Goal: Task Accomplishment & Management: Manage account settings

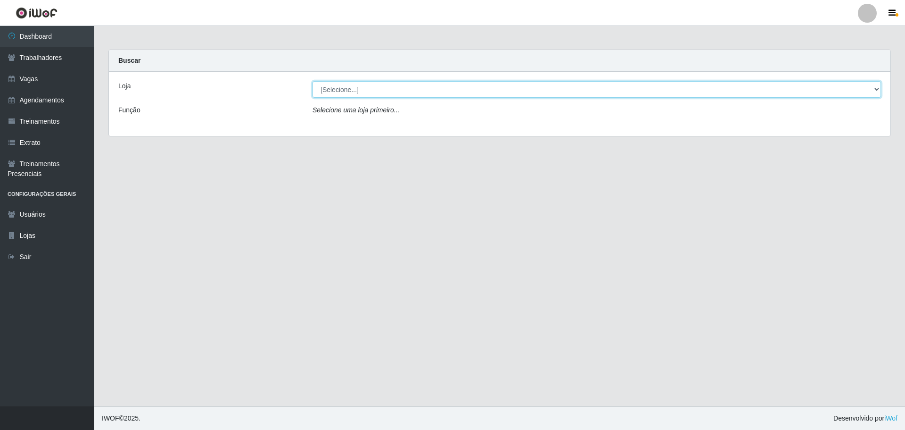
click at [336, 83] on select "[Selecione...] O ROSÁRIO ALIMENTOS" at bounding box center [597, 89] width 569 height 17
select select "349"
click at [313, 81] on select "[Selecione...] O ROSÁRIO ALIMENTOS" at bounding box center [597, 89] width 569 height 17
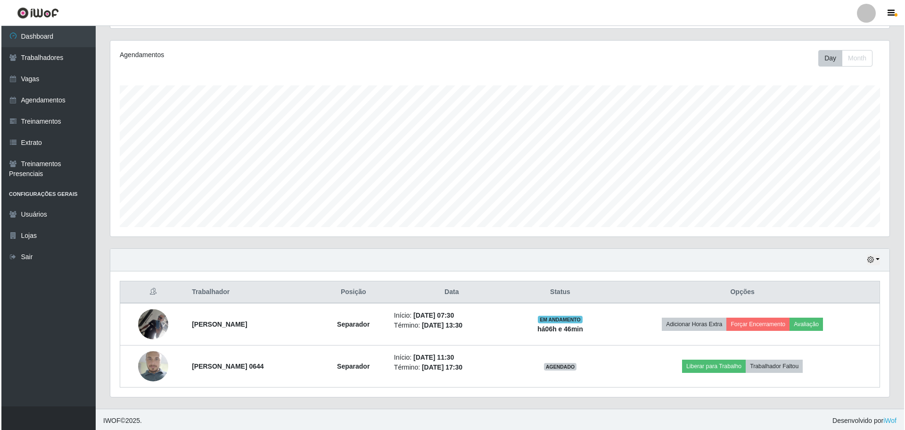
scroll to position [113, 0]
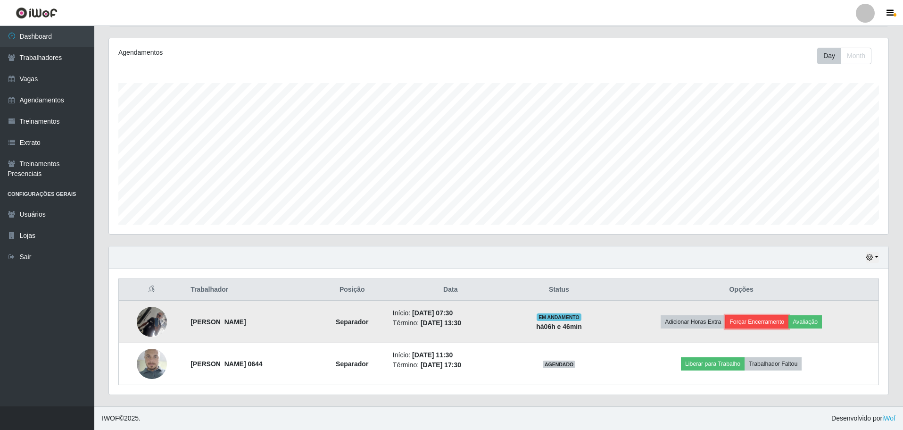
click at [789, 324] on button "Forçar Encerramento" at bounding box center [756, 321] width 63 height 13
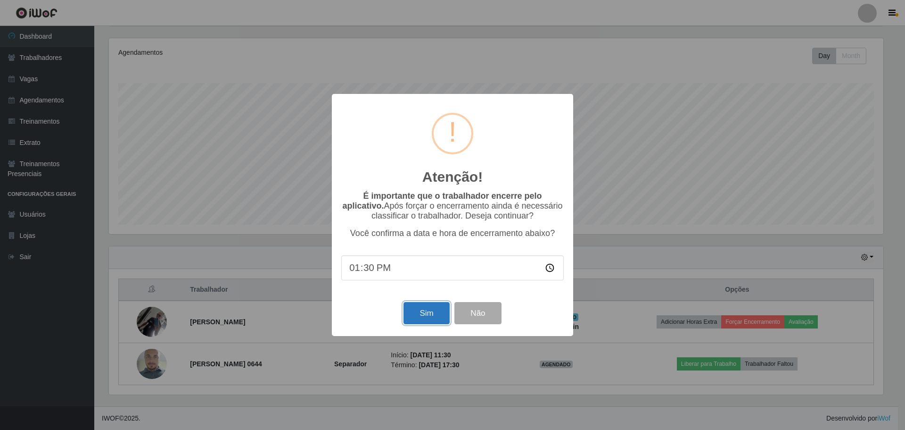
click at [440, 311] on button "Sim" at bounding box center [427, 313] width 46 height 22
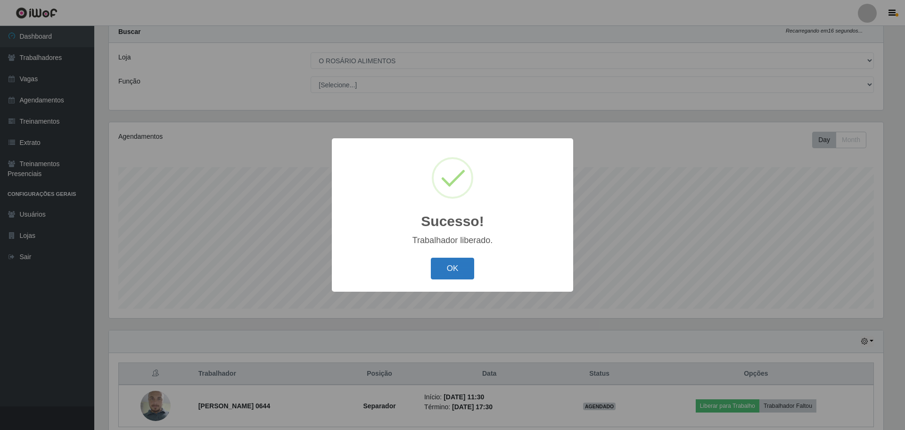
click at [455, 268] on button "OK" at bounding box center [453, 268] width 44 height 22
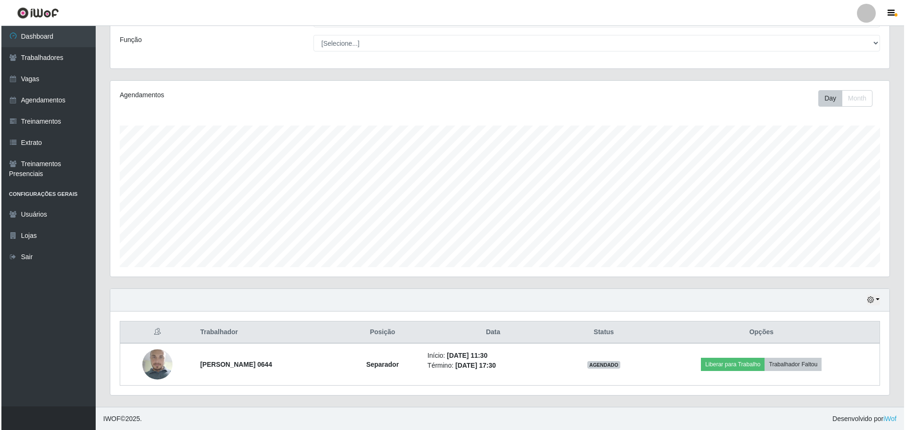
scroll to position [71, 0]
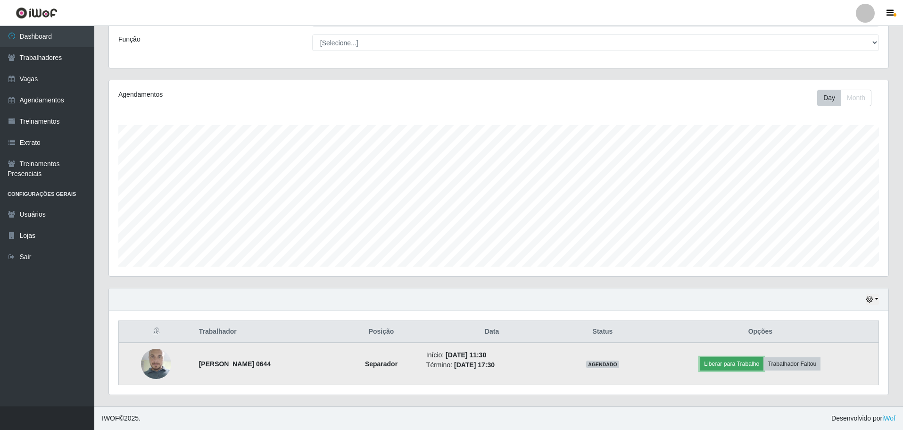
click at [738, 366] on button "Liberar para Trabalho" at bounding box center [732, 363] width 64 height 13
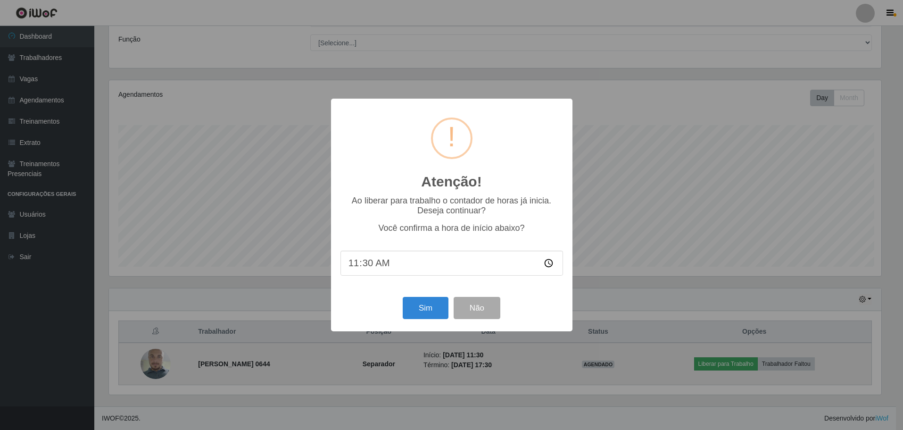
scroll to position [196, 775]
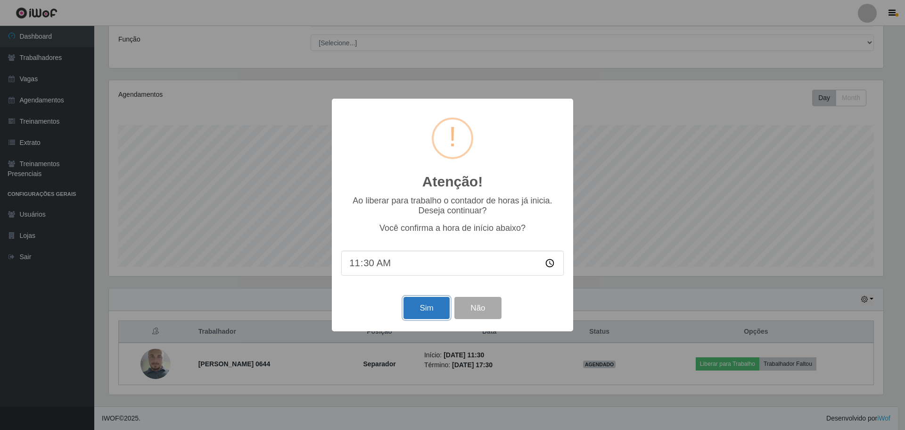
click at [410, 311] on button "Sim" at bounding box center [427, 308] width 46 height 22
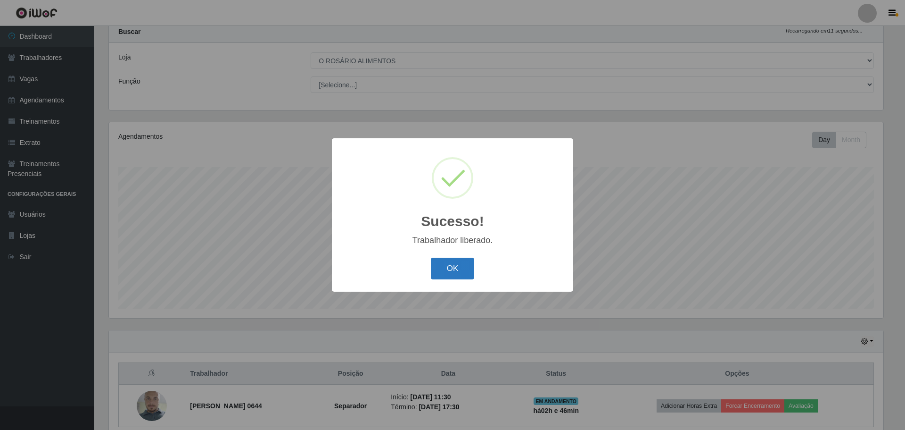
click at [456, 277] on button "OK" at bounding box center [453, 268] width 44 height 22
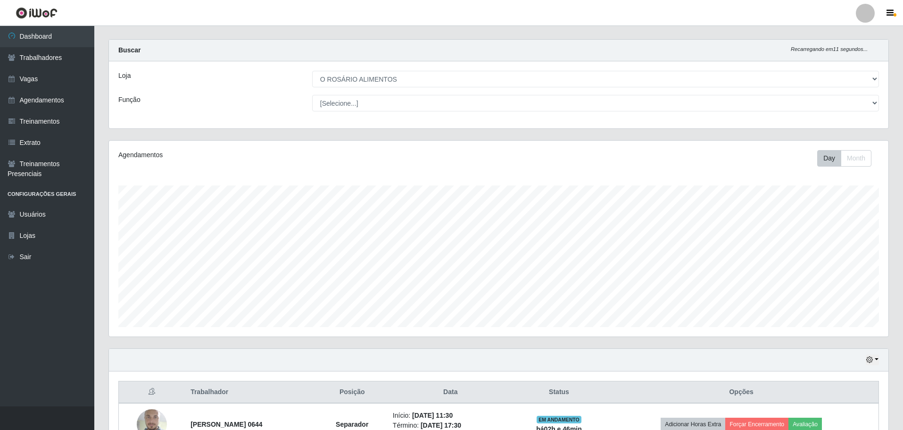
scroll to position [0, 0]
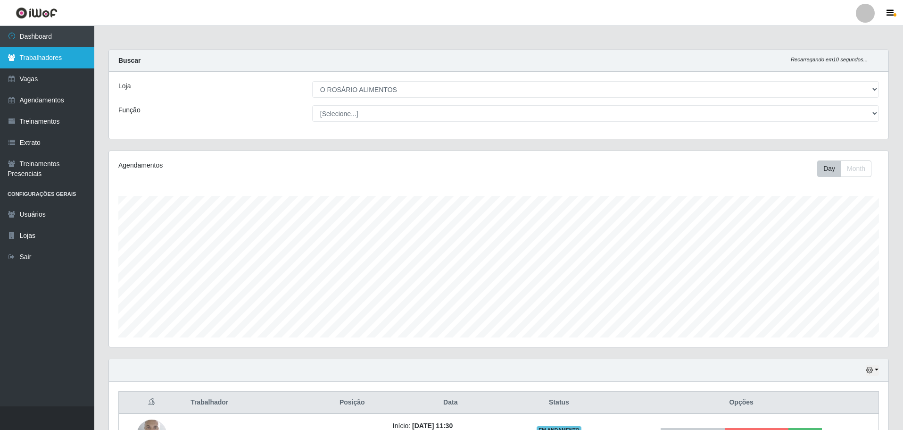
click at [31, 64] on link "Trabalhadores" at bounding box center [47, 57] width 94 height 21
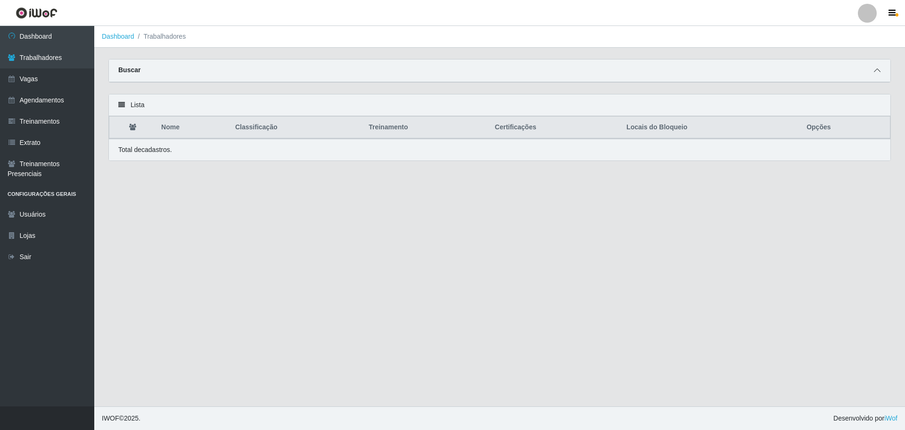
click at [877, 73] on icon at bounding box center [877, 70] width 7 height 7
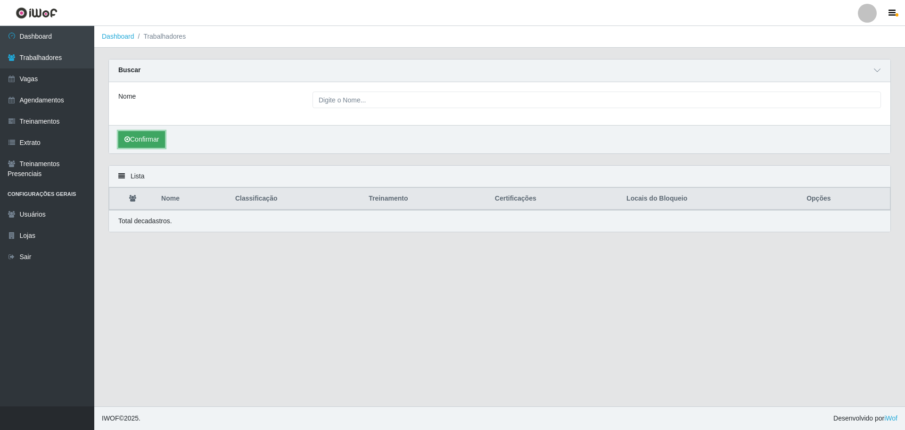
click at [163, 144] on button "Confirmar" at bounding box center [141, 139] width 47 height 17
click at [395, 91] on div "Nome" at bounding box center [500, 103] width 782 height 43
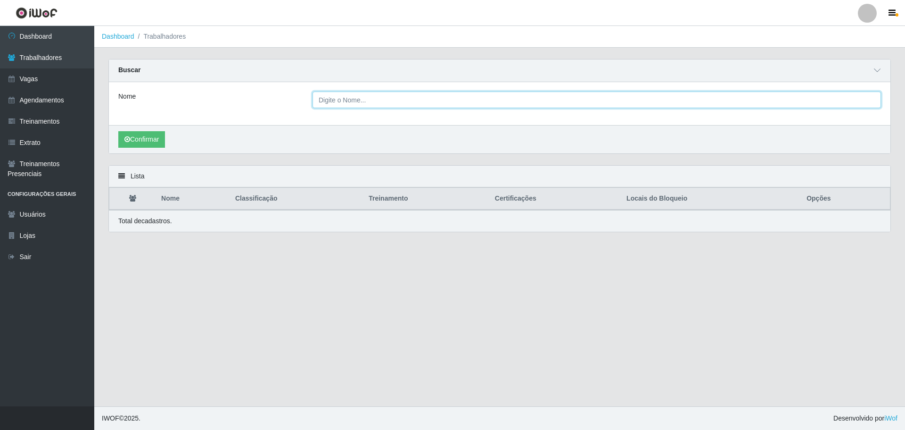
click at [392, 95] on input "Nome" at bounding box center [597, 99] width 569 height 17
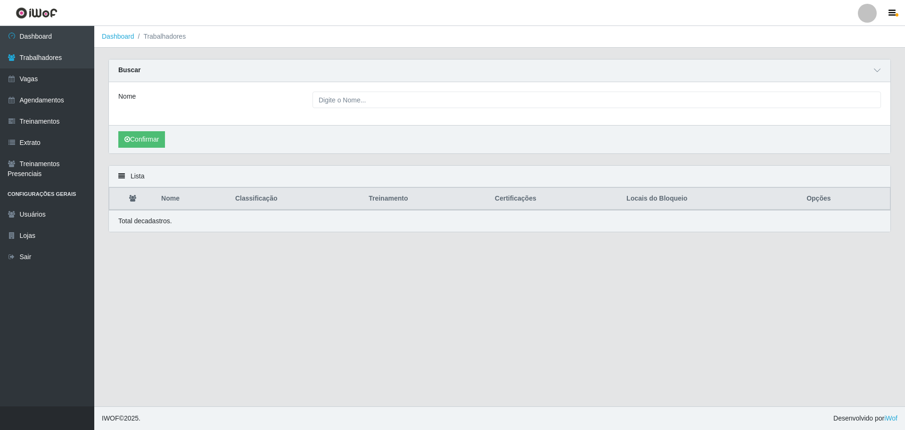
click at [301, 118] on div "Nome" at bounding box center [500, 103] width 782 height 43
drag, startPoint x: 871, startPoint y: 180, endPoint x: 861, endPoint y: 186, distance: 11.6
click at [861, 186] on div "Lista" at bounding box center [500, 177] width 782 height 22
drag, startPoint x: 829, startPoint y: 195, endPoint x: 697, endPoint y: 199, distance: 131.2
click at [828, 195] on th "Opções" at bounding box center [845, 199] width 89 height 22
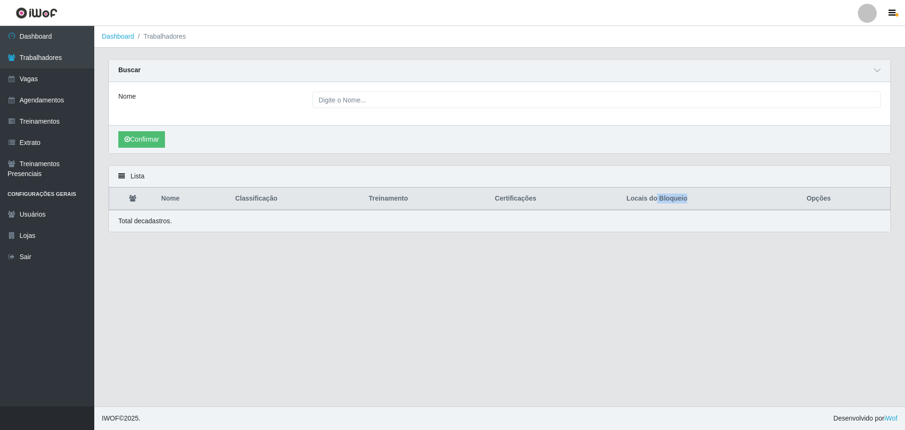
drag, startPoint x: 697, startPoint y: 199, endPoint x: 452, endPoint y: 166, distance: 247.4
click at [477, 168] on div "Lista Nome Classificação Treinamento Certificações Locais do Bloqueio Opções To…" at bounding box center [499, 198] width 783 height 67
click at [125, 171] on div "Lista" at bounding box center [500, 177] width 782 height 22
click at [125, 177] on div "Lista" at bounding box center [500, 177] width 782 height 22
click at [120, 176] on icon at bounding box center [121, 176] width 7 height 7
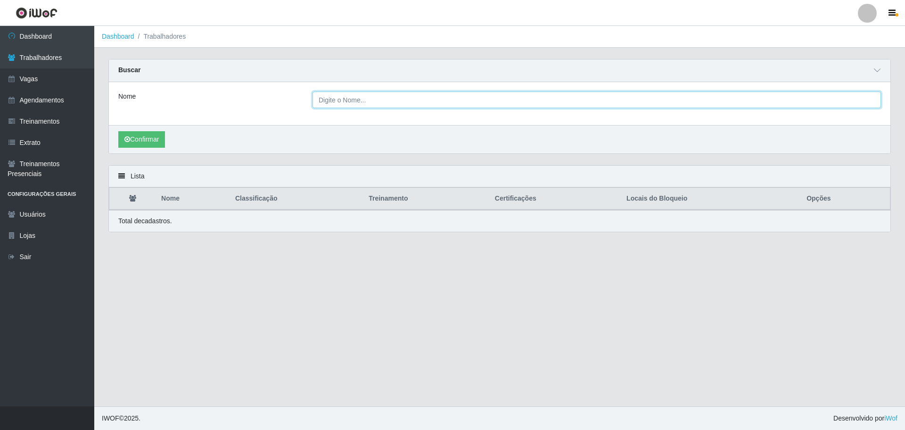
click at [376, 108] on input "Nome" at bounding box center [597, 99] width 569 height 17
click at [376, 107] on input "Nome" at bounding box center [597, 99] width 569 height 17
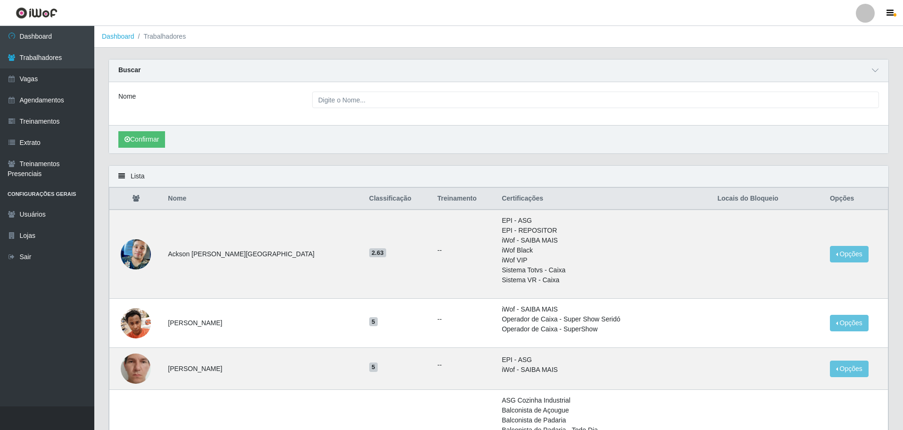
click at [250, 183] on div "Lista" at bounding box center [499, 177] width 780 height 22
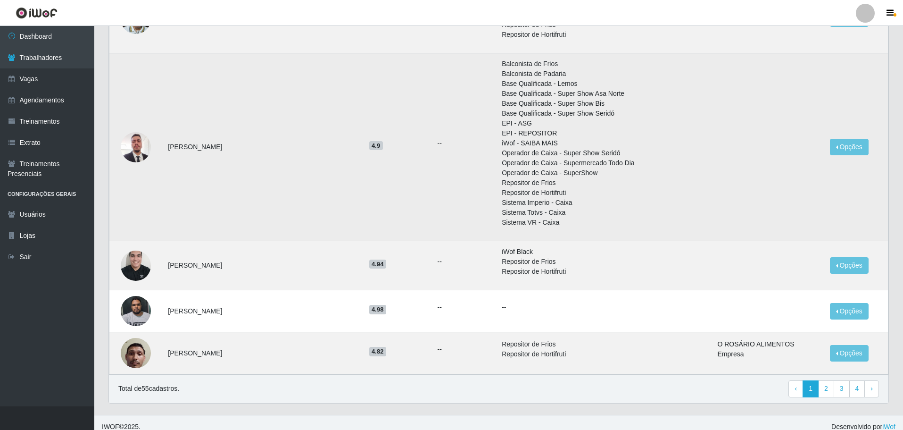
scroll to position [1060, 0]
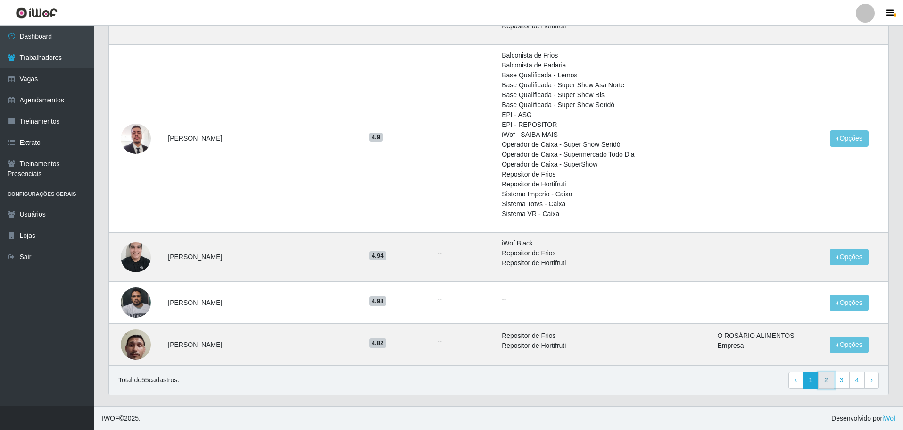
click at [821, 376] on link "2" at bounding box center [826, 380] width 16 height 17
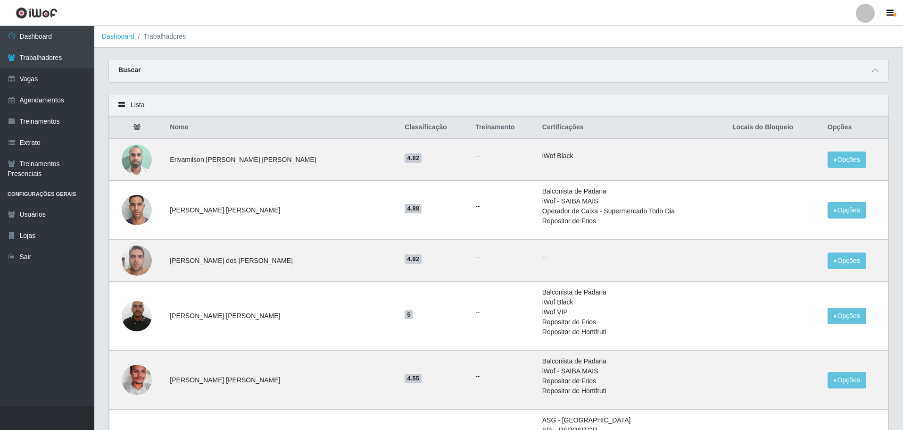
scroll to position [189, 0]
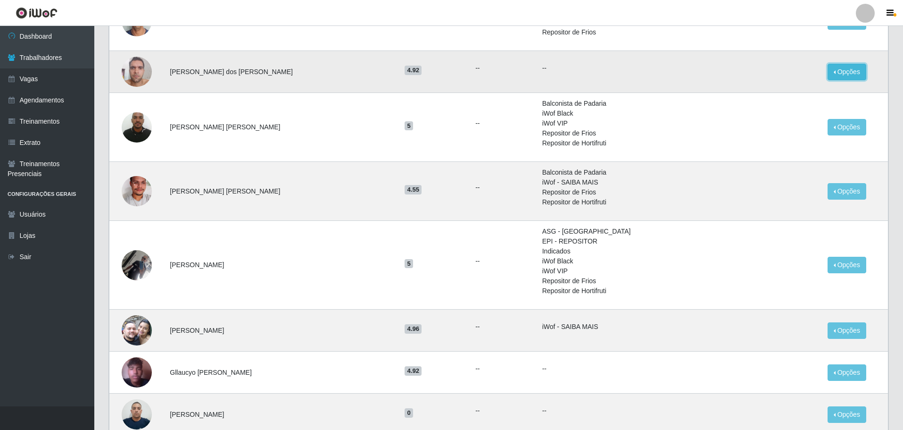
click at [834, 74] on button "Opções" at bounding box center [847, 72] width 39 height 17
click at [592, 190] on li "Repositor de Frios" at bounding box center [631, 192] width 179 height 10
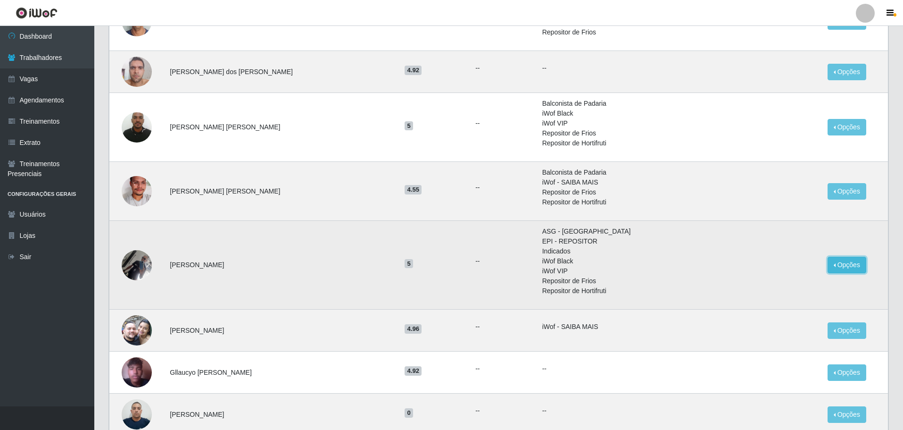
click at [828, 265] on button "Opções" at bounding box center [847, 265] width 39 height 17
click at [795, 286] on button "Bloquear - Loja" at bounding box center [788, 286] width 76 height 19
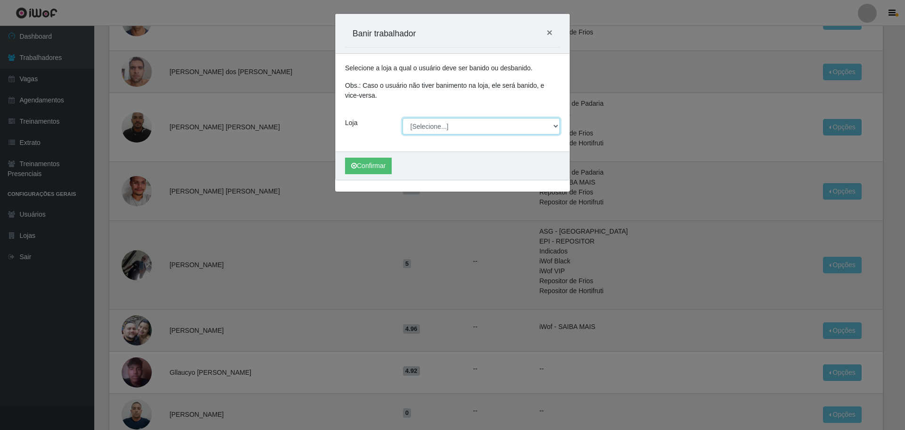
click at [445, 126] on select "[Selecione...] O ROSÁRIO ALIMENTOS" at bounding box center [482, 126] width 158 height 17
select select "349"
click at [403, 118] on select "[Selecione...] O ROSÁRIO ALIMENTOS" at bounding box center [482, 126] width 158 height 17
click at [387, 166] on button "Confirmar" at bounding box center [368, 166] width 47 height 17
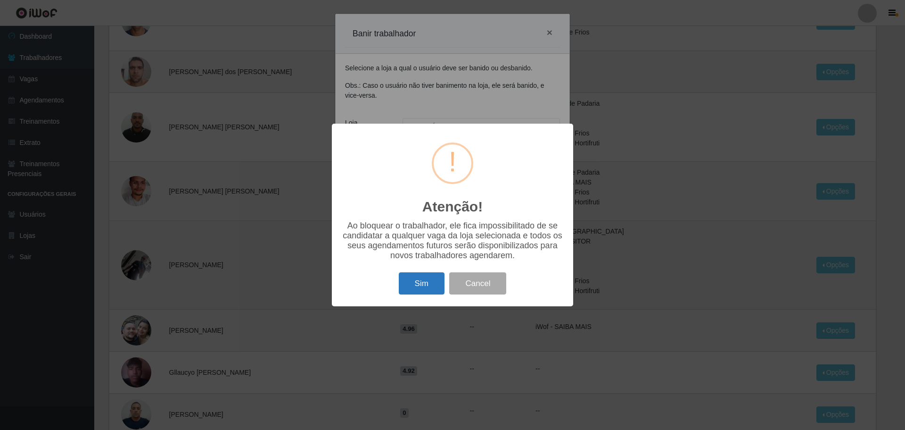
click at [422, 289] on button "Sim" at bounding box center [422, 283] width 46 height 22
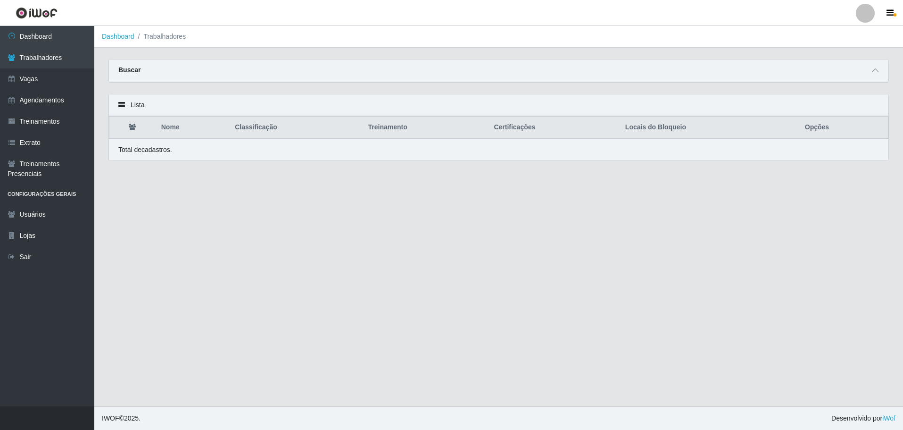
scroll to position [0, 0]
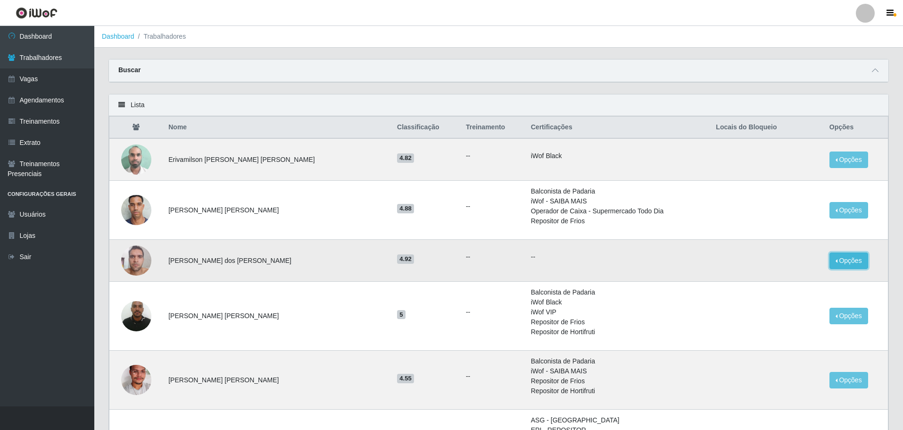
click at [833, 260] on button "Opções" at bounding box center [849, 260] width 39 height 17
click at [794, 281] on button "Bloquear - Loja" at bounding box center [790, 282] width 76 height 19
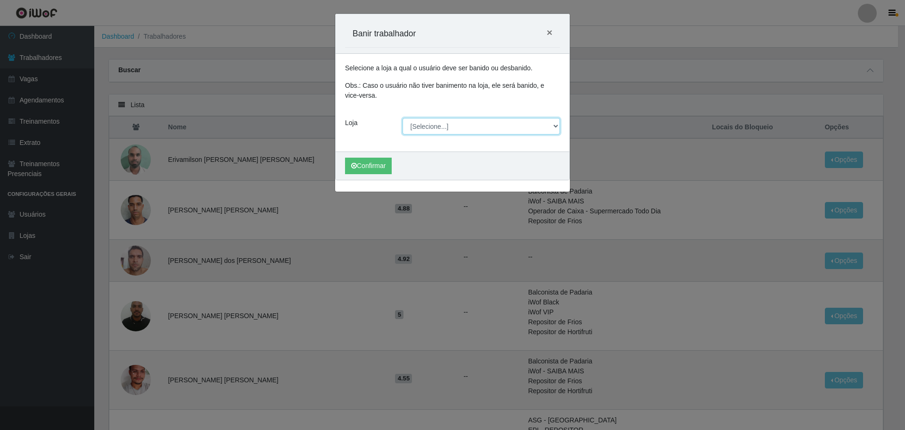
click at [442, 130] on select "[Selecione...] O ROSÁRIO ALIMENTOS" at bounding box center [482, 126] width 158 height 17
select select "349"
click at [403, 118] on select "[Selecione...] O ROSÁRIO ALIMENTOS" at bounding box center [482, 126] width 158 height 17
click at [389, 164] on button "Confirmar" at bounding box center [368, 166] width 47 height 17
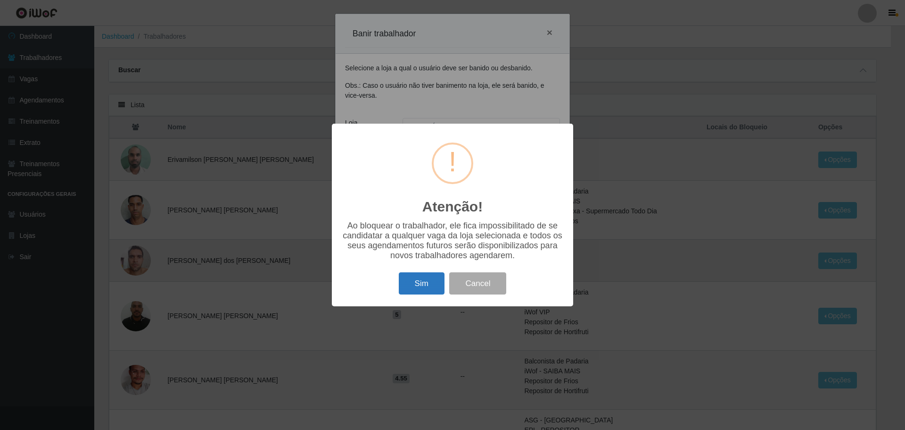
click at [423, 278] on button "Sim" at bounding box center [422, 283] width 46 height 22
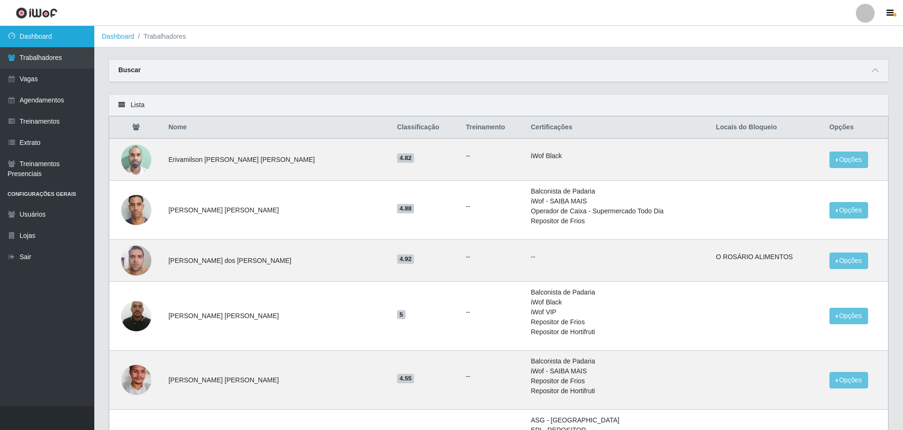
click at [81, 41] on link "Dashboard" at bounding box center [47, 36] width 94 height 21
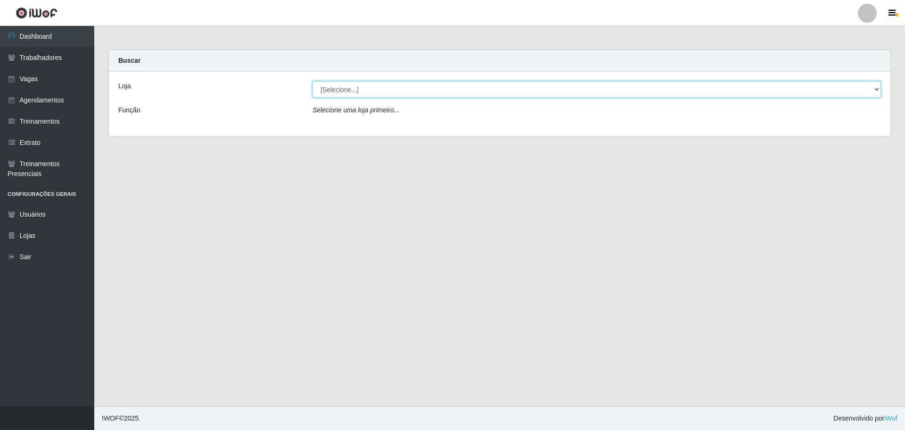
click at [335, 97] on select "[Selecione...] O ROSÁRIO ALIMENTOS" at bounding box center [597, 89] width 569 height 17
select select "349"
click at [313, 81] on select "[Selecione...] O ROSÁRIO ALIMENTOS" at bounding box center [597, 89] width 569 height 17
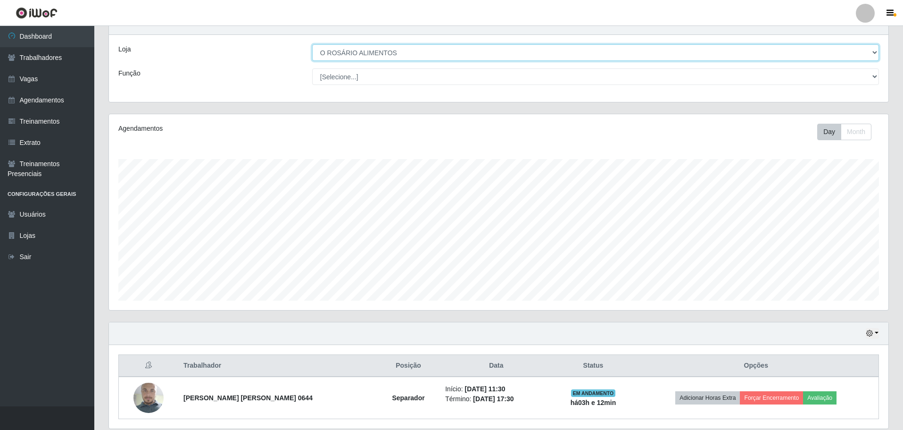
scroll to position [71, 0]
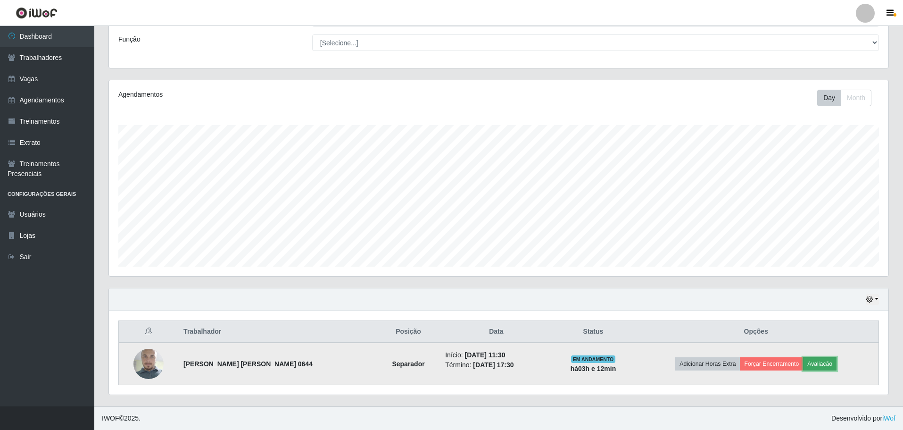
click at [821, 368] on button "Avaliação" at bounding box center [819, 363] width 33 height 13
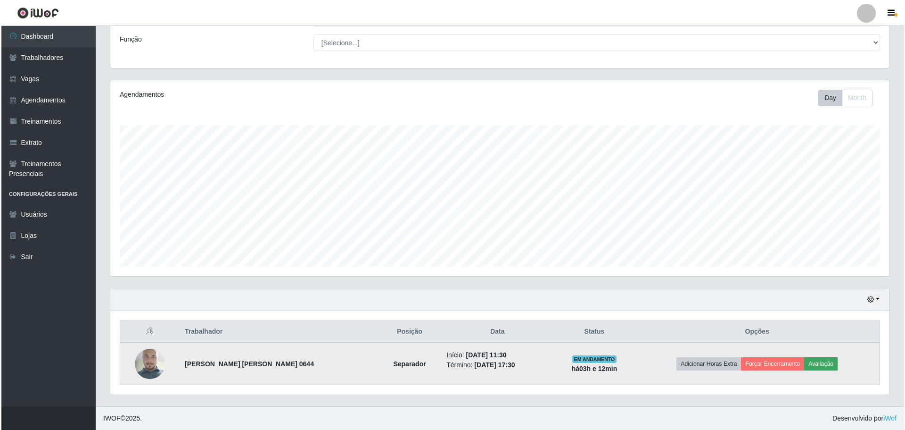
scroll to position [196, 775]
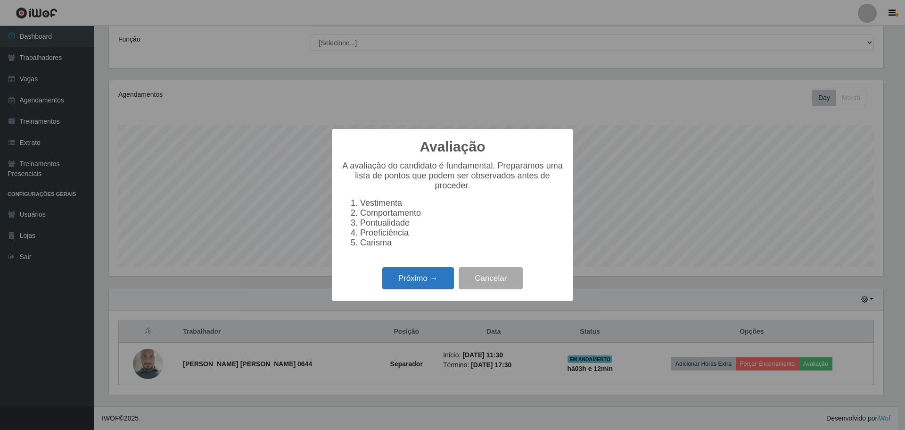
click at [433, 284] on button "Próximo →" at bounding box center [418, 278] width 72 height 22
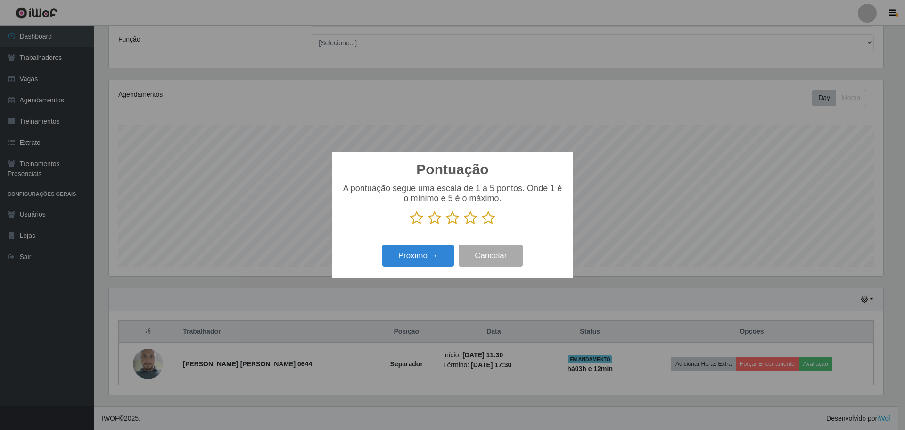
scroll to position [471405, 470826]
click at [489, 218] on icon at bounding box center [488, 218] width 13 height 14
click at [482, 225] on input "radio" at bounding box center [482, 225] width 0 height 0
click at [446, 257] on button "Próximo →" at bounding box center [418, 255] width 72 height 22
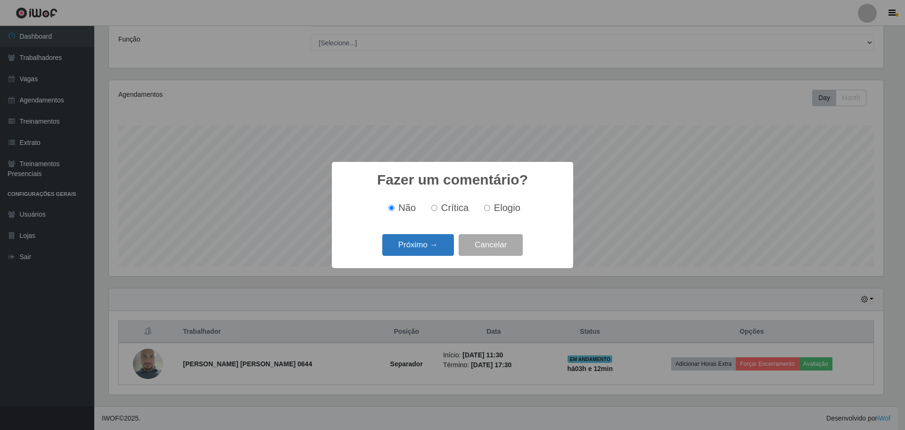
click at [439, 251] on button "Próximo →" at bounding box center [418, 245] width 72 height 22
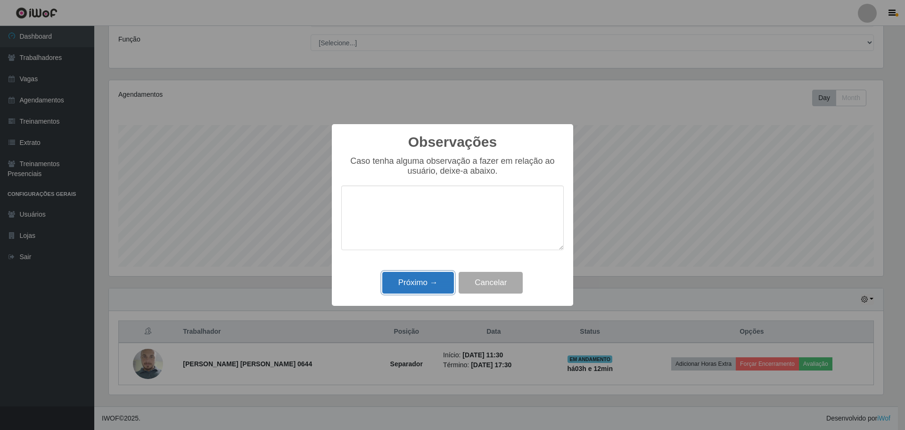
click at [430, 282] on button "Próximo →" at bounding box center [418, 283] width 72 height 22
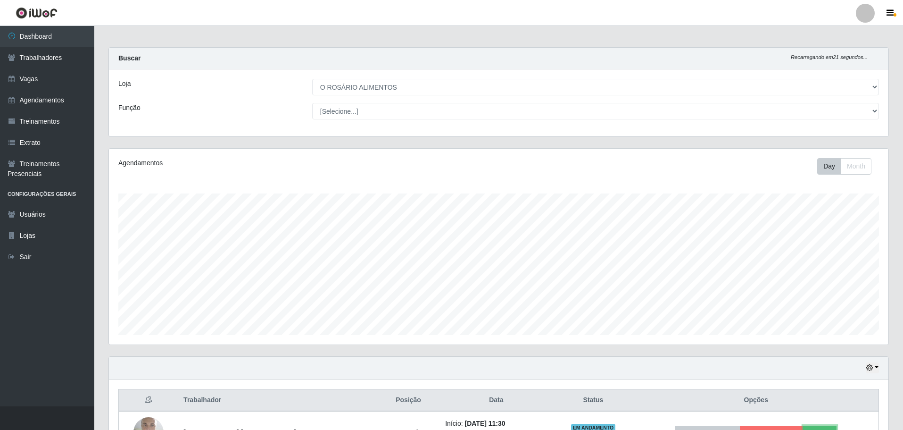
scroll to position [0, 0]
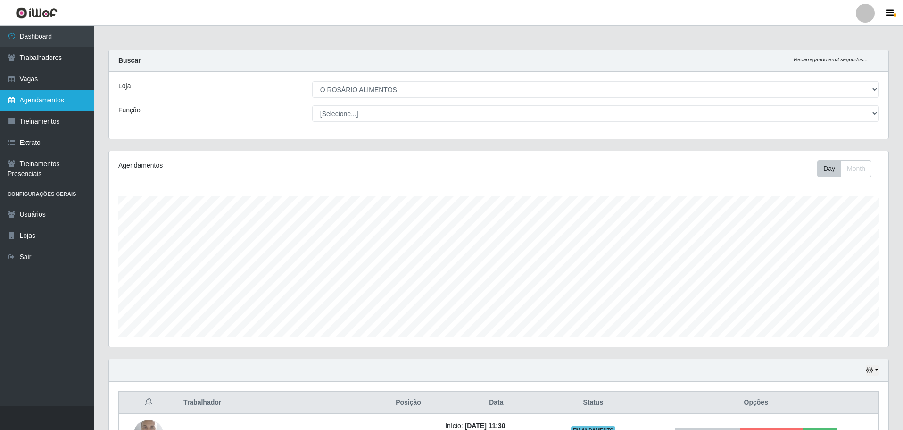
click at [33, 107] on link "Agendamentos" at bounding box center [47, 100] width 94 height 21
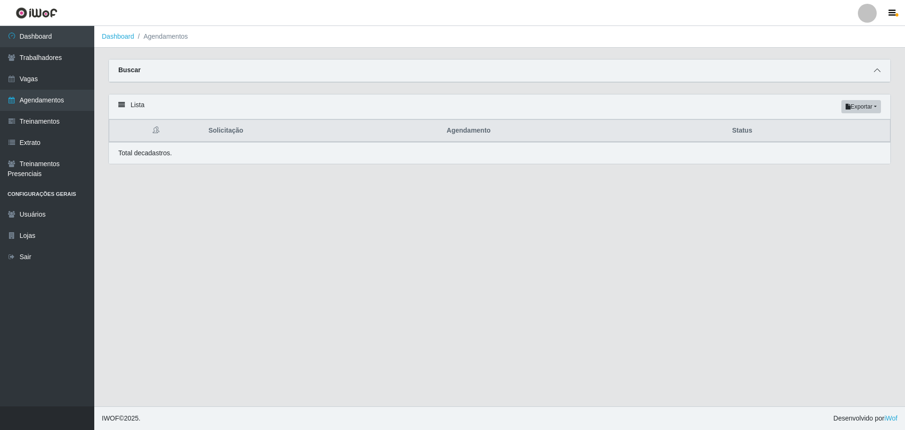
click at [882, 70] on span at bounding box center [877, 70] width 11 height 11
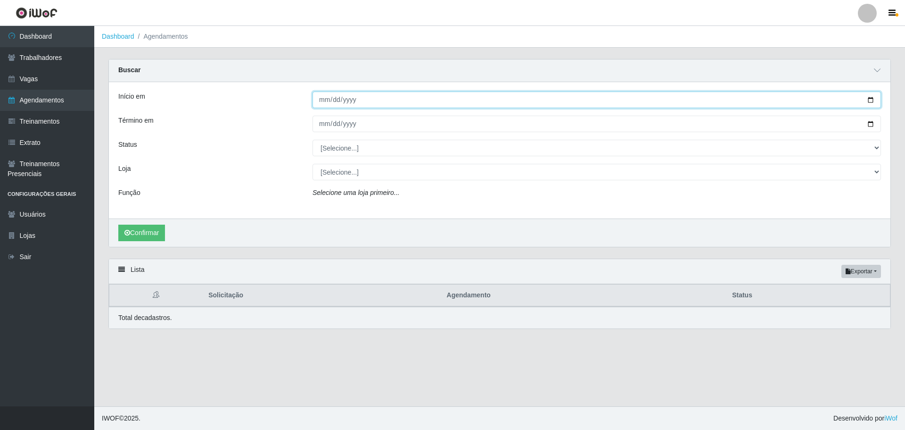
click at [870, 104] on input "Início em" at bounding box center [597, 99] width 569 height 17
type input "[DATE]"
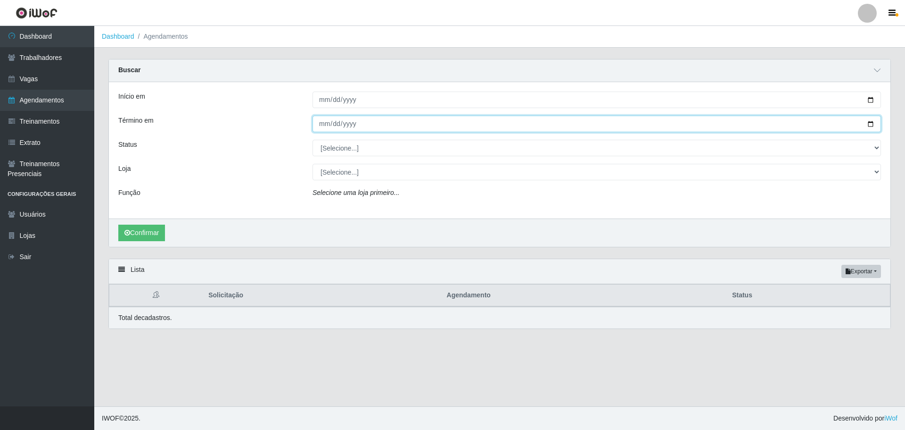
click at [874, 126] on input "Término em" at bounding box center [597, 124] width 569 height 17
type input "[DATE]"
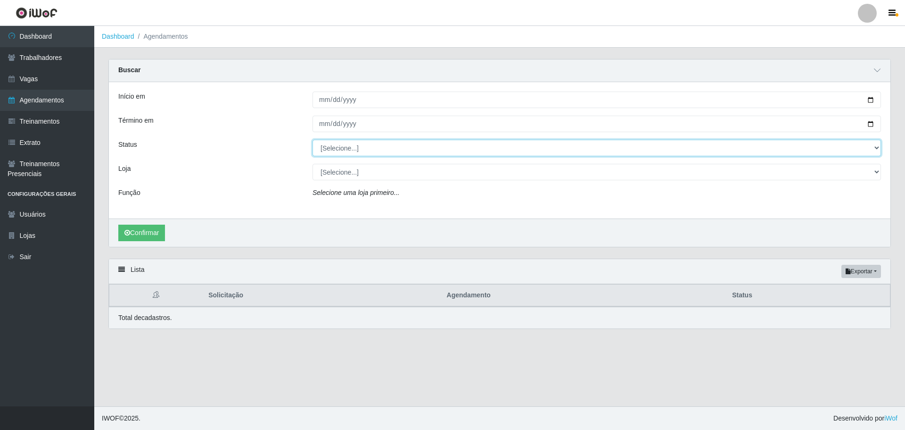
click at [466, 140] on select "[Selecione...] AGENDADO AGUARDANDO LIBERAR EM ANDAMENTO EM REVISÃO FINALIZADO C…" at bounding box center [597, 148] width 569 height 17
click at [433, 148] on select "[Selecione...] AGENDADO AGUARDANDO LIBERAR EM ANDAMENTO EM REVISÃO FINALIZADO C…" at bounding box center [597, 148] width 569 height 17
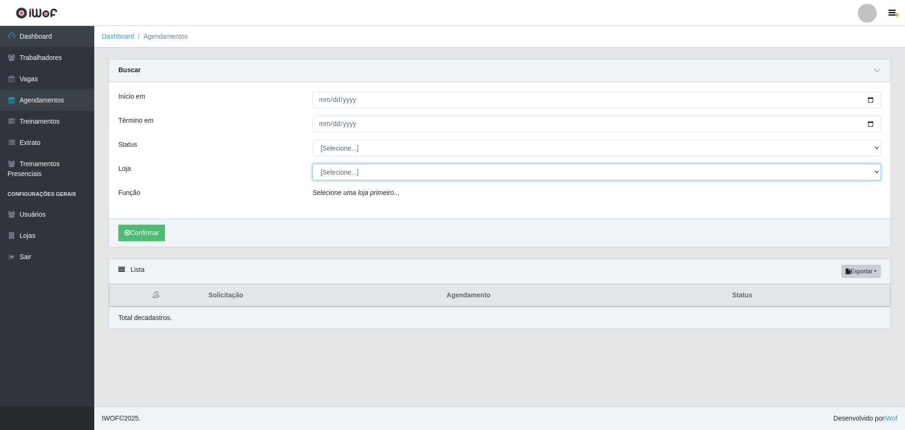
click at [416, 172] on select "[Selecione...] O ROSÁRIO ALIMENTOS" at bounding box center [597, 172] width 569 height 17
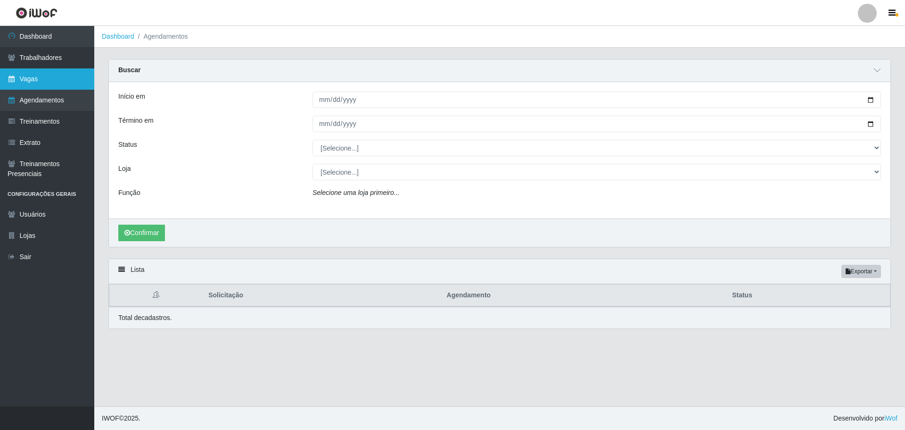
click at [49, 81] on link "Vagas" at bounding box center [47, 78] width 94 height 21
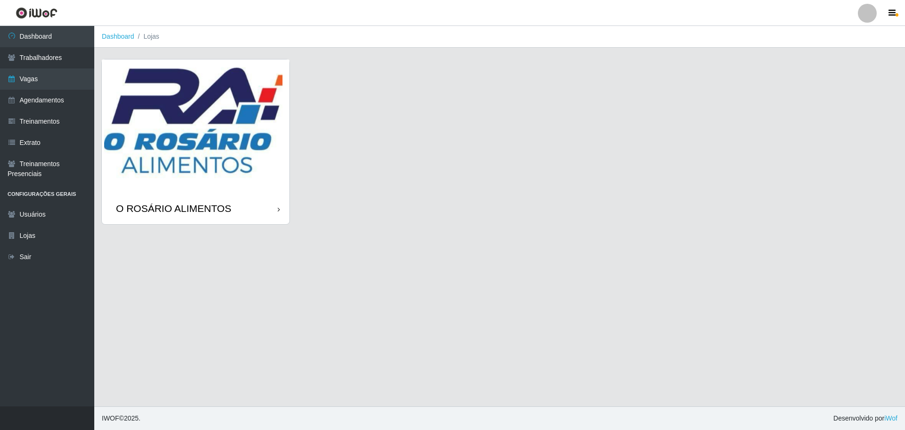
click at [193, 110] on img at bounding box center [196, 125] width 188 height 133
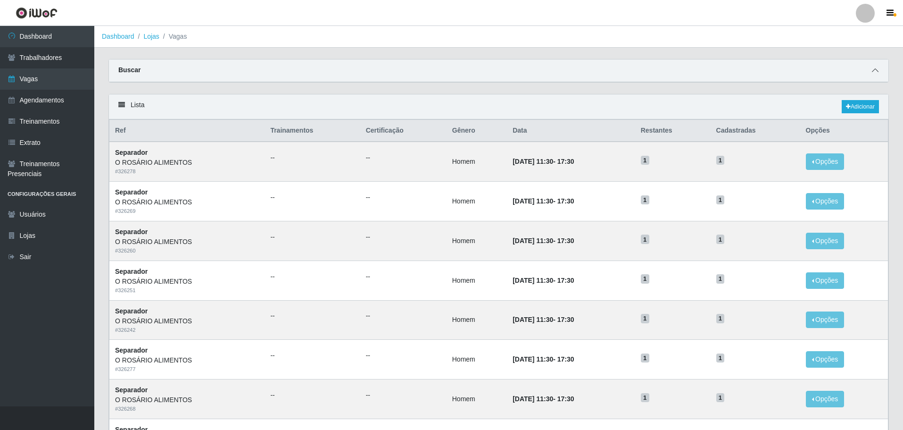
click at [875, 70] on icon at bounding box center [875, 70] width 7 height 7
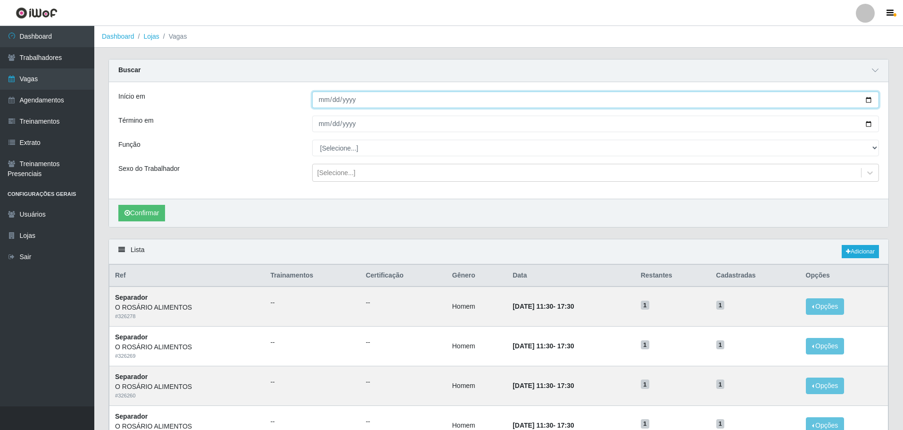
click at [370, 97] on input "Início em" at bounding box center [595, 99] width 567 height 17
click at [865, 96] on input "Início em" at bounding box center [595, 99] width 567 height 17
type input "[DATE]"
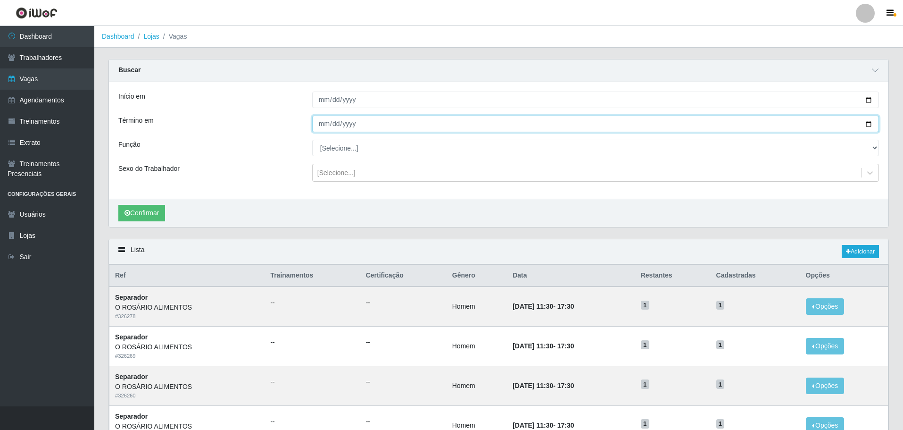
click at [874, 122] on input "Término em" at bounding box center [595, 124] width 567 height 17
click at [869, 122] on input "Término em" at bounding box center [595, 124] width 567 height 17
type input "[DATE]"
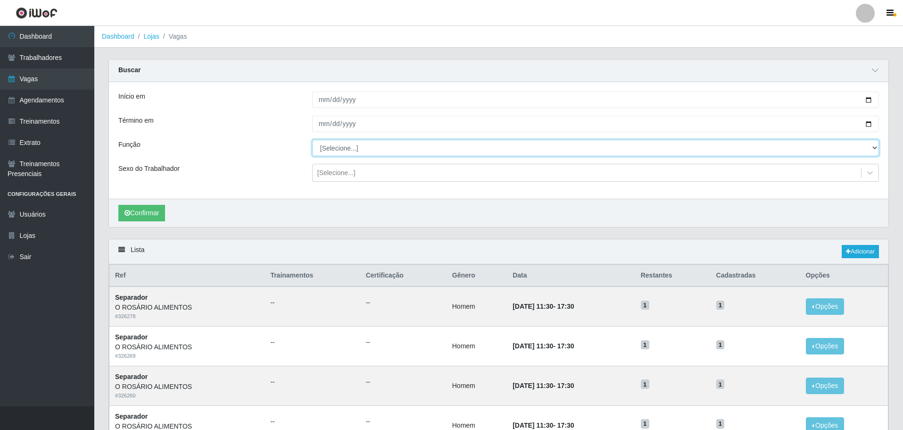
click at [369, 147] on select "[Selecione...] Auxiliar de Depósito Auxiliar de Depósito + Auxiliar de Depósito…" at bounding box center [595, 148] width 567 height 17
select select "24"
click at [312, 140] on select "[Selecione...] Auxiliar de Depósito Auxiliar de Depósito + Auxiliar de Depósito…" at bounding box center [595, 148] width 567 height 17
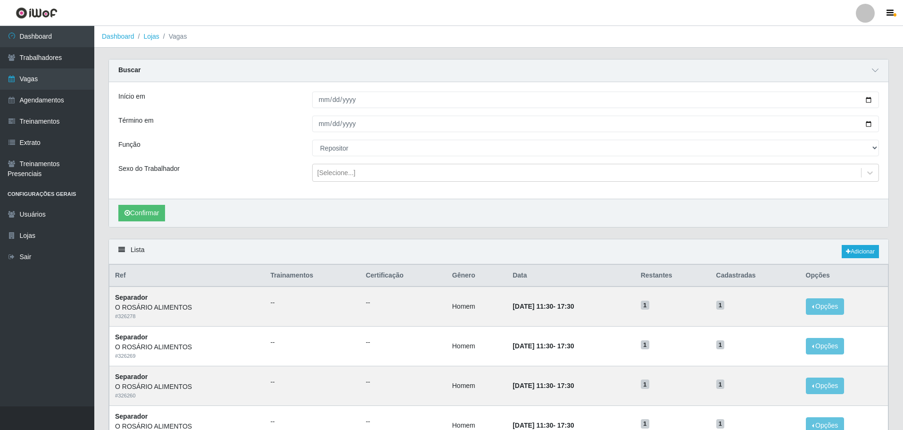
click at [164, 222] on div "Confirmar" at bounding box center [499, 213] width 780 height 28
click at [157, 214] on button "Confirmar" at bounding box center [141, 213] width 47 height 17
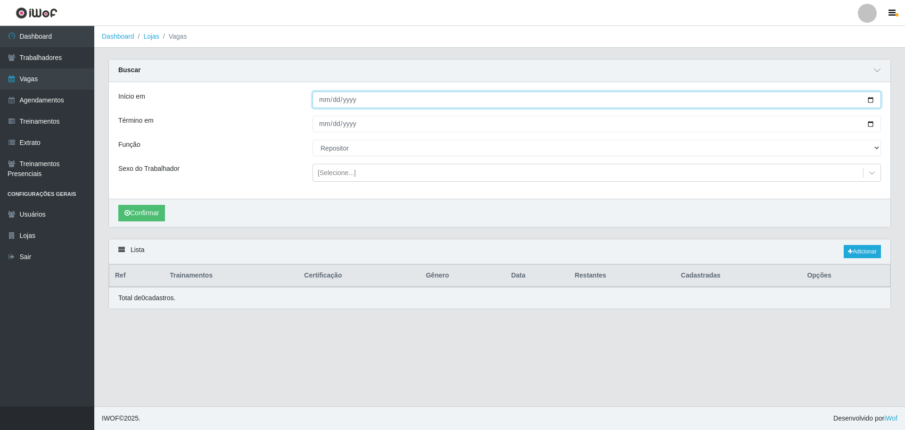
click at [875, 99] on input "[DATE]" at bounding box center [597, 99] width 569 height 17
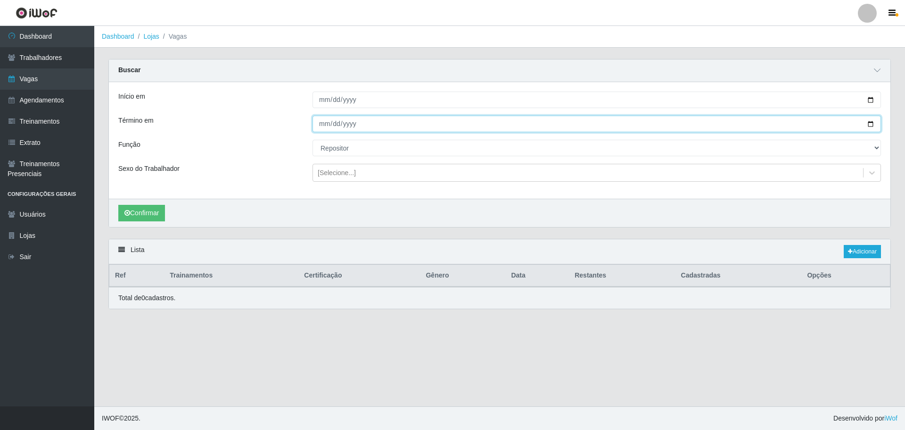
click at [873, 124] on input "[DATE]" at bounding box center [597, 124] width 569 height 17
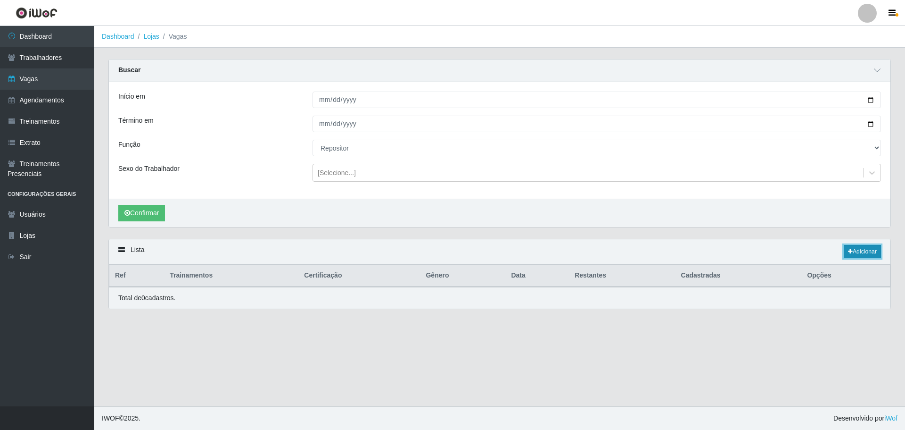
click at [848, 254] on icon at bounding box center [850, 252] width 5 height 6
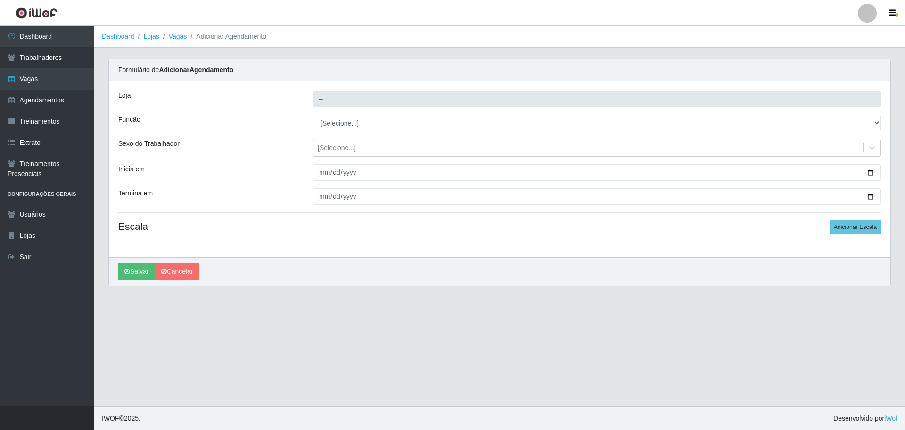
type input "O ROSÁRIO ALIMENTOS"
click at [424, 132] on div "Loja [PERSON_NAME] ALIMENTOS Função [Selecione...] Auxiliar de Depósito Auxilia…" at bounding box center [500, 169] width 782 height 176
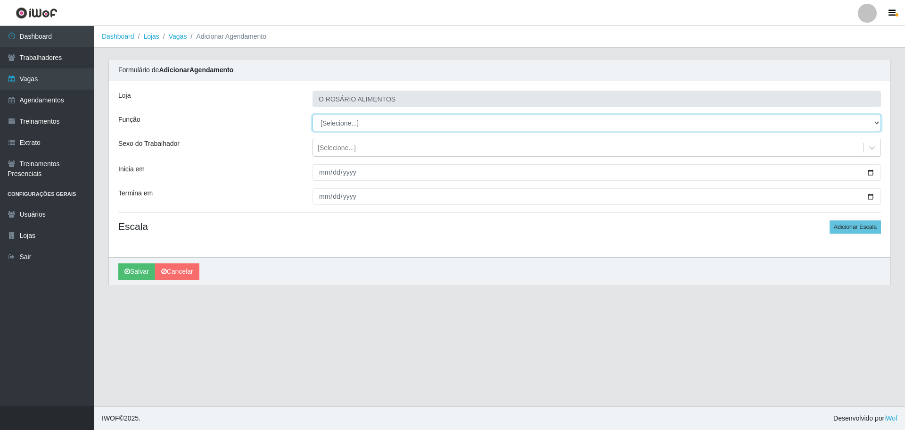
click at [424, 127] on select "[Selecione...] Auxiliar de Depósito Auxiliar de Depósito + Auxiliar de Depósito…" at bounding box center [597, 123] width 569 height 17
select select "106"
click at [313, 115] on select "[Selecione...] Auxiliar de Depósito Auxiliar de Depósito + Auxiliar de Depósito…" at bounding box center [597, 123] width 569 height 17
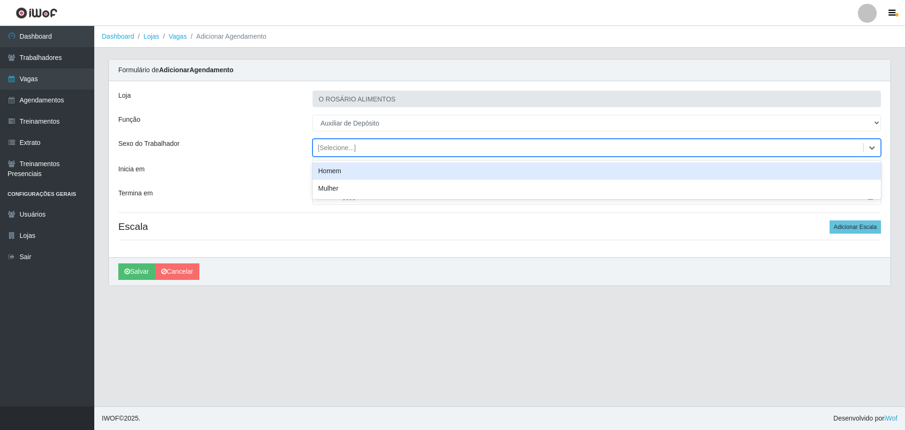
click at [406, 150] on div "[Selecione...]" at bounding box center [588, 148] width 550 height 16
click at [382, 175] on div "Homem" at bounding box center [597, 170] width 569 height 17
click at [451, 170] on input "Inicia em" at bounding box center [597, 172] width 569 height 17
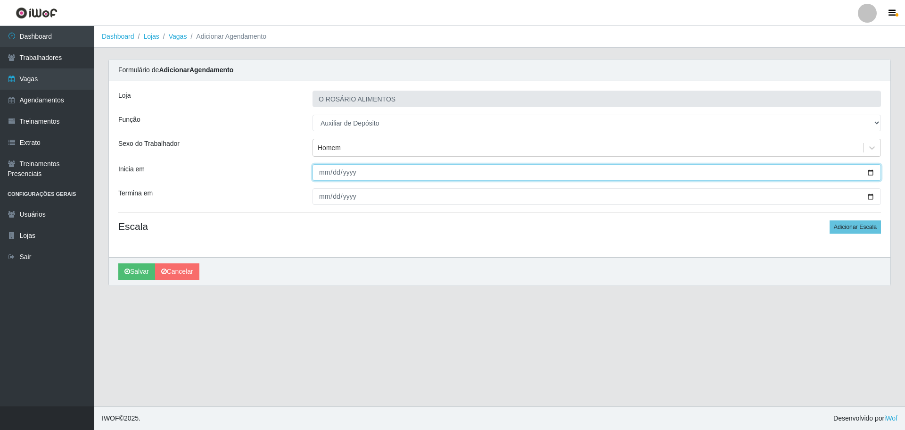
click at [870, 170] on input "Inicia em" at bounding box center [597, 172] width 569 height 17
type input "[DATE]"
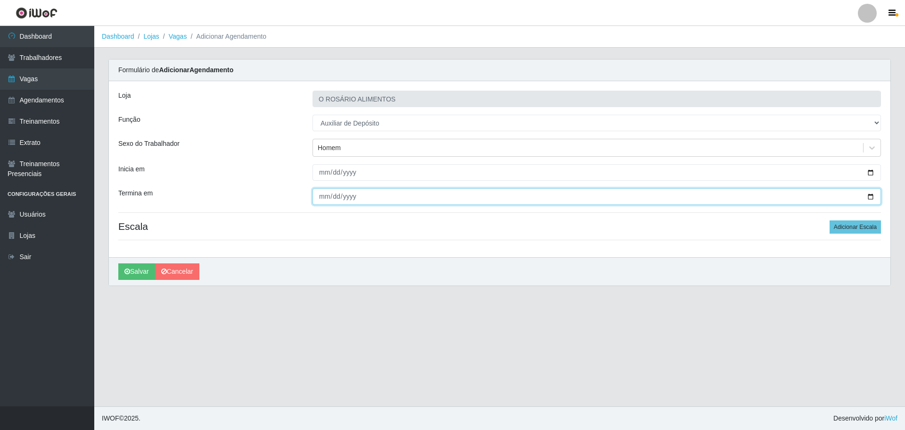
click at [868, 198] on input "Termina em" at bounding box center [597, 196] width 569 height 17
type input "[DATE]"
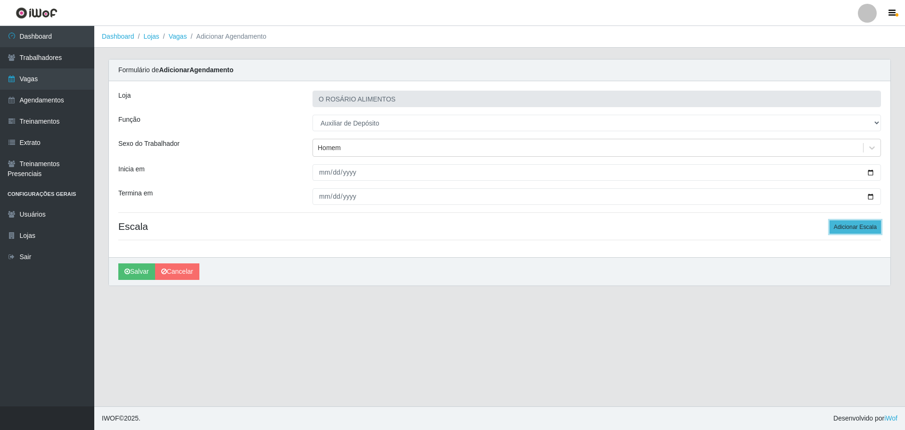
click at [864, 222] on button "Adicionar Escala" at bounding box center [855, 226] width 51 height 13
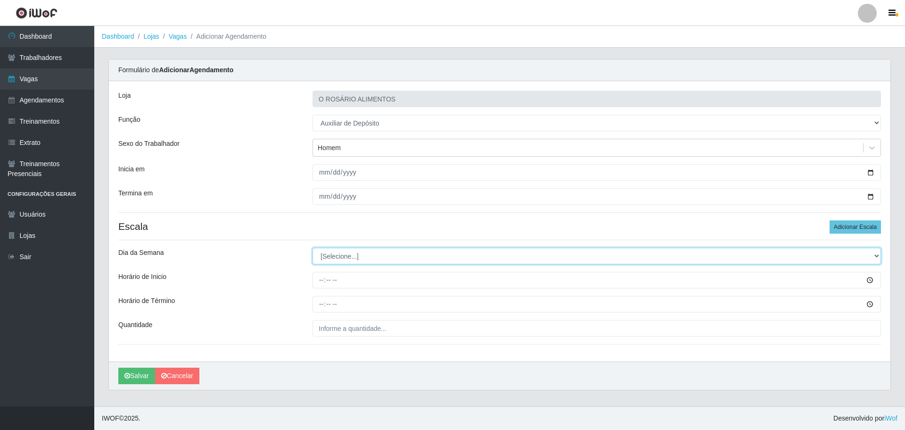
click at [409, 259] on select "[Selecione...] Segunda Terça Quarta Quinta Sexta Sábado Domingo" at bounding box center [597, 256] width 569 height 17
select select "4"
click at [313, 248] on select "[Selecione...] Segunda Terça Quarta Quinta Sexta Sábado Domingo" at bounding box center [597, 256] width 569 height 17
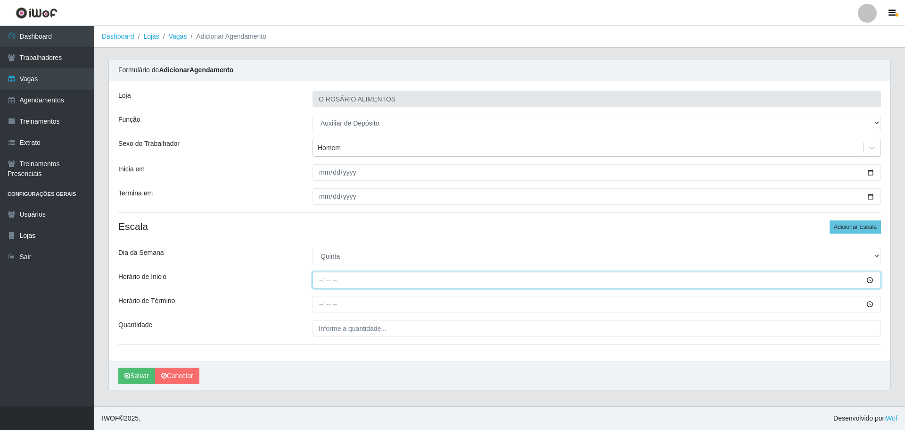
click at [870, 281] on input "Horário de Inicio" at bounding box center [597, 280] width 569 height 17
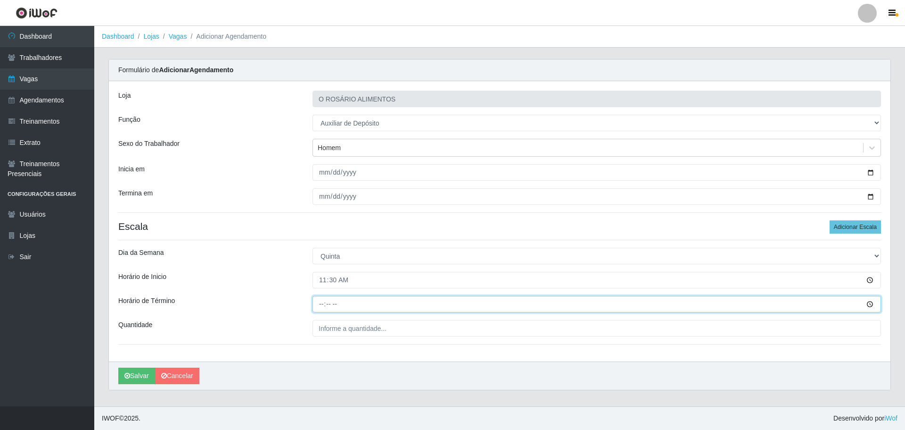
type input "11:30"
click at [868, 305] on input "Horário de Término" at bounding box center [597, 304] width 569 height 17
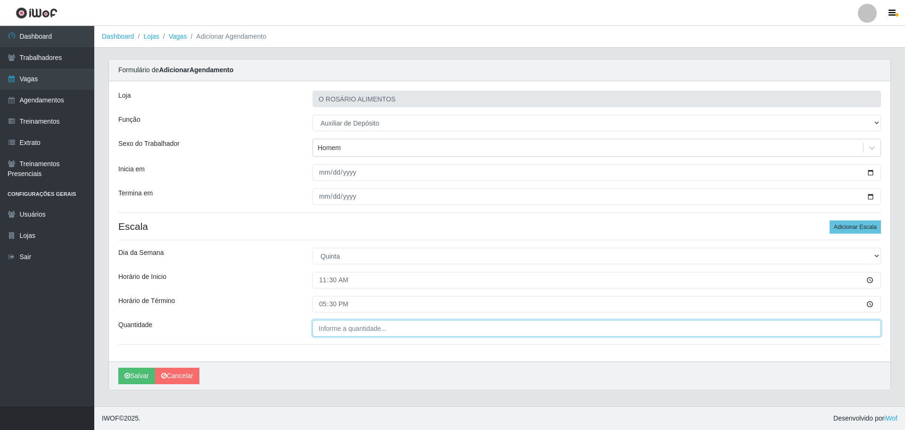
type input "17:30"
click at [435, 328] on input "___" at bounding box center [597, 328] width 569 height 17
type input "1__"
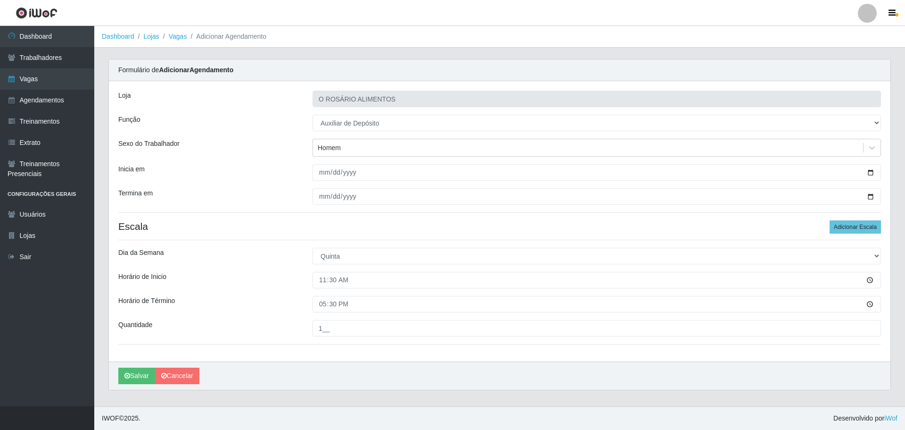
click at [374, 377] on div "[PERSON_NAME]" at bounding box center [500, 375] width 782 height 28
click at [66, 53] on link "Trabalhadores" at bounding box center [47, 57] width 94 height 21
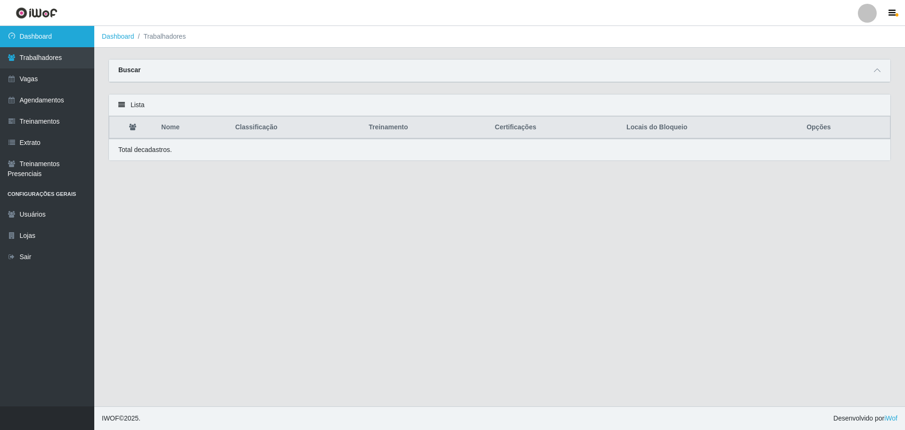
click at [64, 41] on link "Dashboard" at bounding box center [47, 36] width 94 height 21
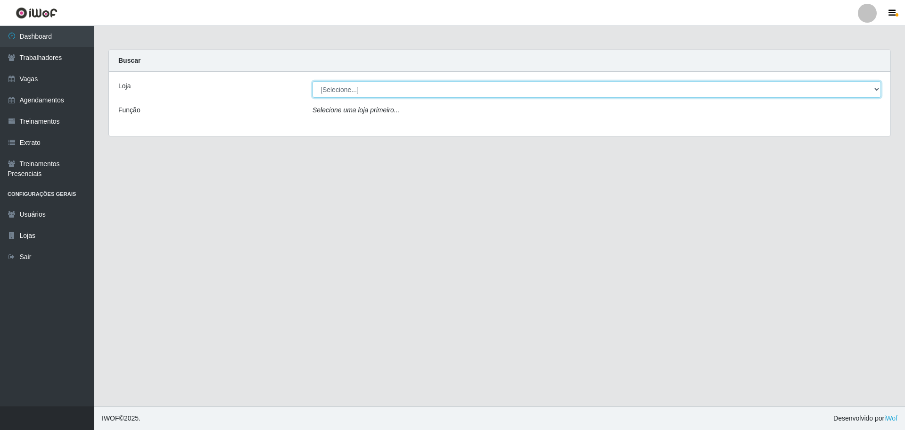
click at [313, 88] on select "[Selecione...] O ROSÁRIO ALIMENTOS" at bounding box center [597, 89] width 569 height 17
select select "349"
click at [313, 81] on select "[Selecione...] O ROSÁRIO ALIMENTOS" at bounding box center [597, 89] width 569 height 17
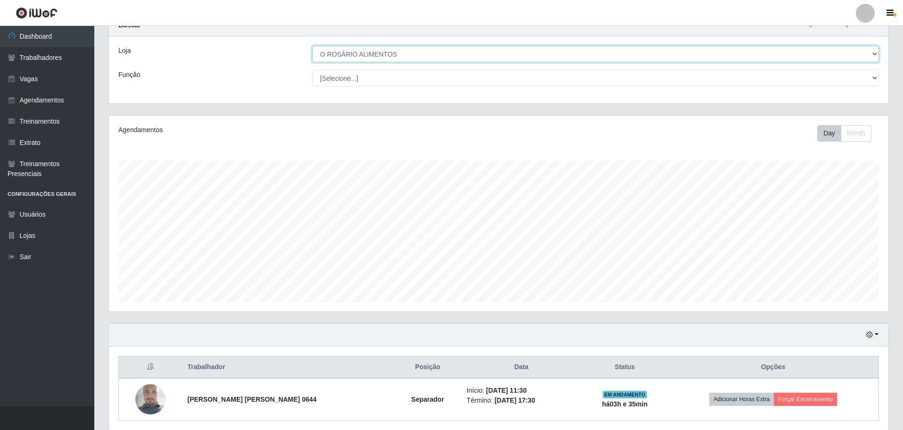
scroll to position [71, 0]
